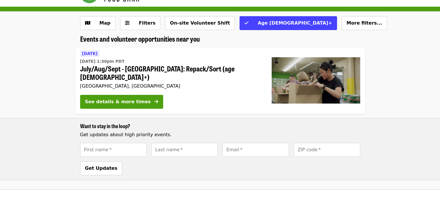
scroll to position [29, 0]
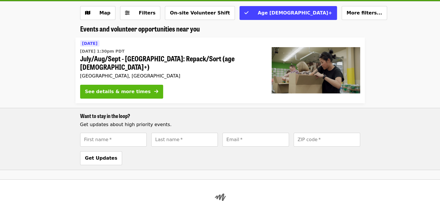
click at [126, 88] on div "See details & more times" at bounding box center [118, 91] width 66 height 7
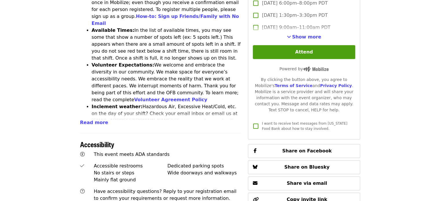
scroll to position [260, 0]
